Goal: Find specific page/section: Find specific page/section

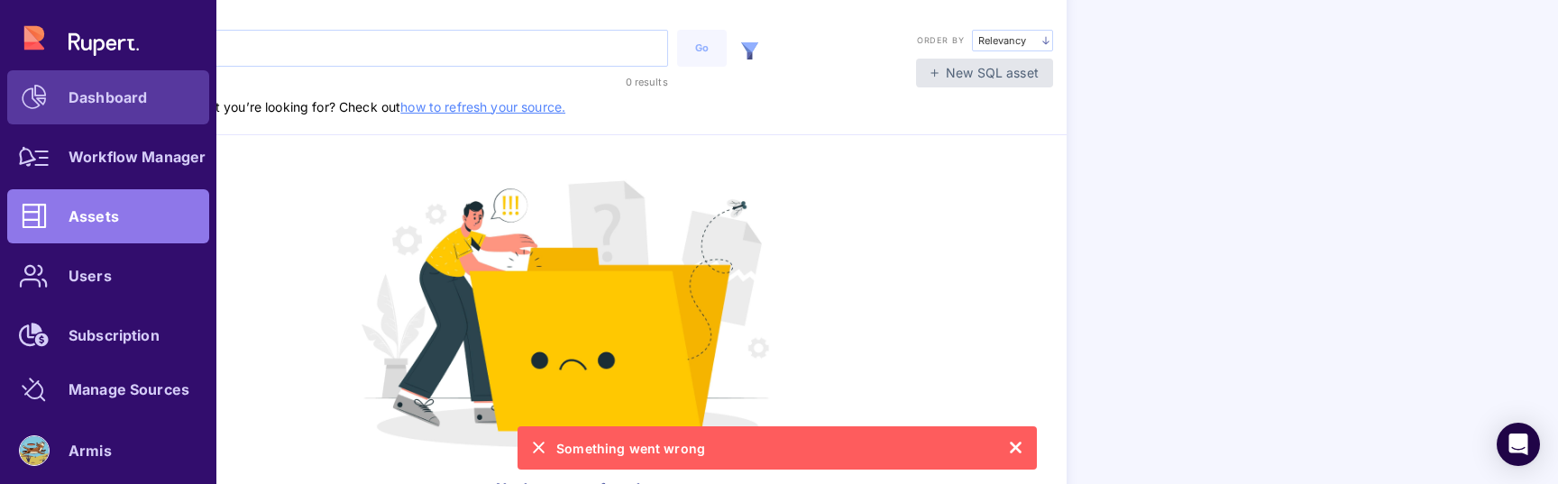
click at [77, 77] on link "Dashboard" at bounding box center [108, 97] width 202 height 54
